Goal: Information Seeking & Learning: Learn about a topic

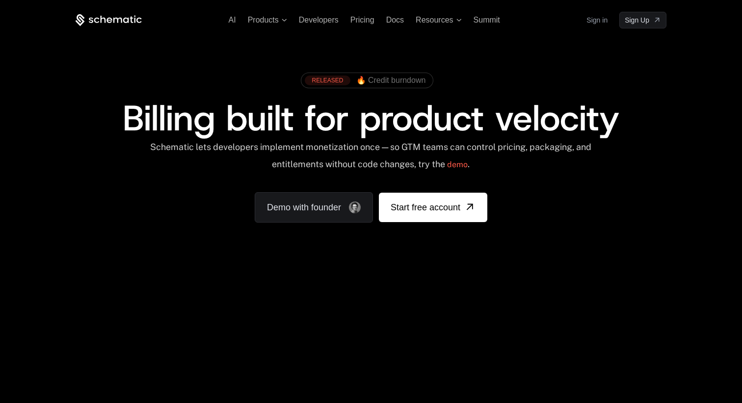
click at [358, 27] on div "AI Products Developers Pricing Docs Resources Summit Sign in Sign Up" at bounding box center [371, 20] width 591 height 17
click at [364, 17] on span "Pricing" at bounding box center [362, 20] width 24 height 8
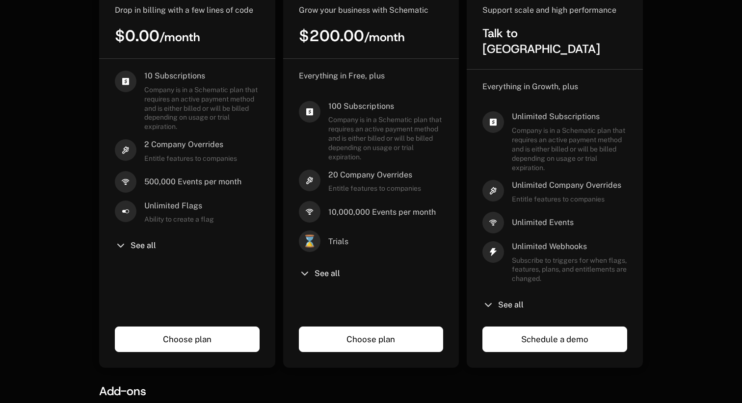
scroll to position [316, 0]
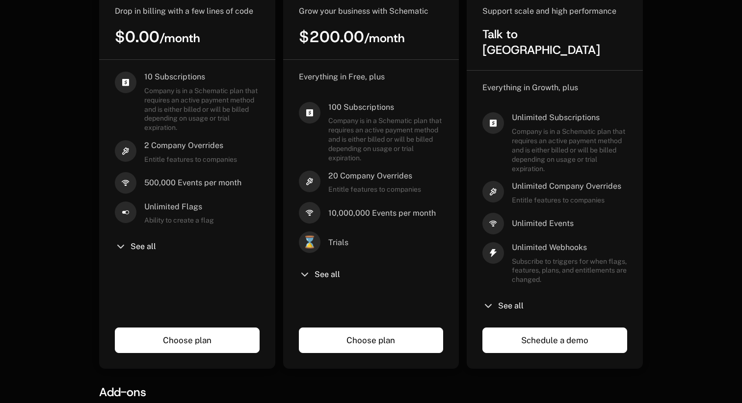
click at [307, 269] on div "Everything in Free, plus 100 Subscriptions Company is in a Schematic plan that …" at bounding box center [371, 192] width 145 height 241
click at [318, 279] on span "See all" at bounding box center [328, 275] width 26 height 8
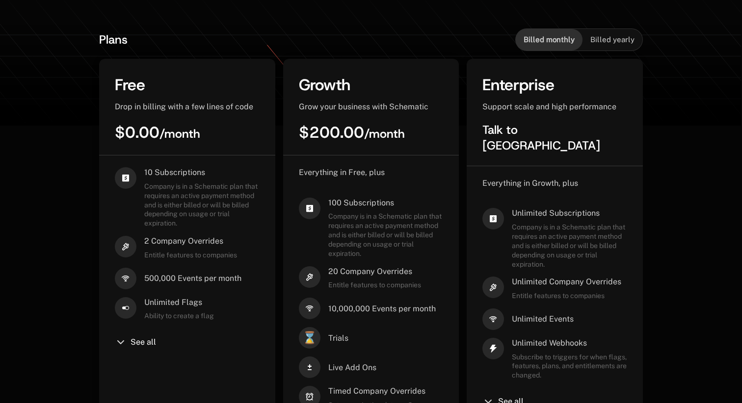
scroll to position [219, 0]
